Goal: Complete application form

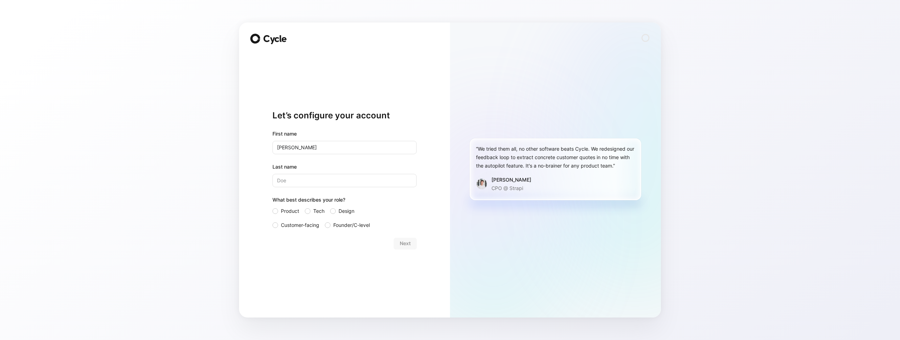
type input "[PERSON_NAME]"
click at [277, 224] on div at bounding box center [276, 226] width 6 height 6
click at [273, 221] on input "Customer-facing" at bounding box center [273, 221] width 0 height 0
click at [398, 242] on button "Next" at bounding box center [405, 243] width 23 height 11
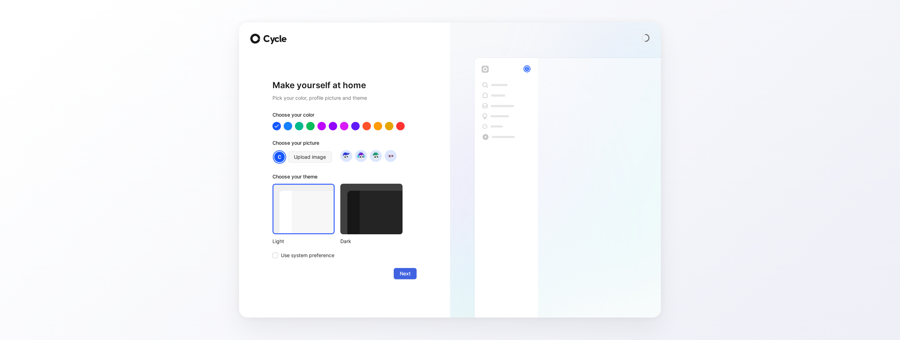
click at [403, 272] on span "Next" at bounding box center [405, 274] width 11 height 8
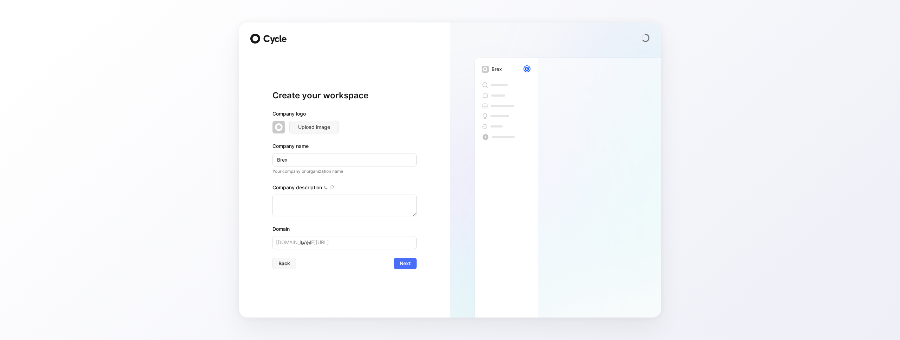
type textarea "Brex is a financial technology company founded in [DATE] by [PERSON_NAME] and […"
click at [398, 265] on button "Next" at bounding box center [405, 263] width 23 height 11
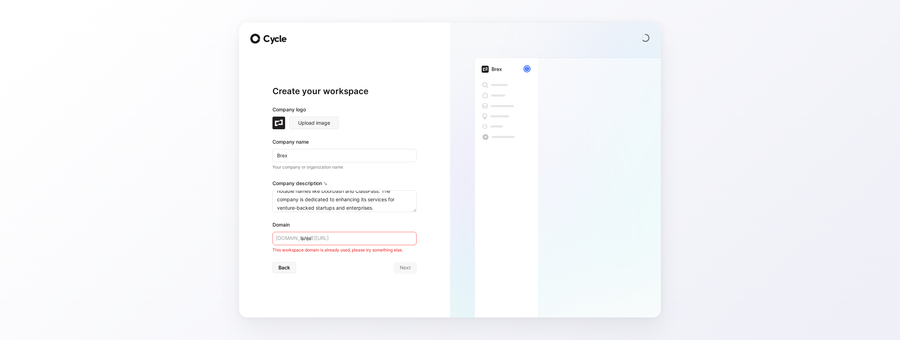
scroll to position [135, 0]
